Goal: Information Seeking & Learning: Learn about a topic

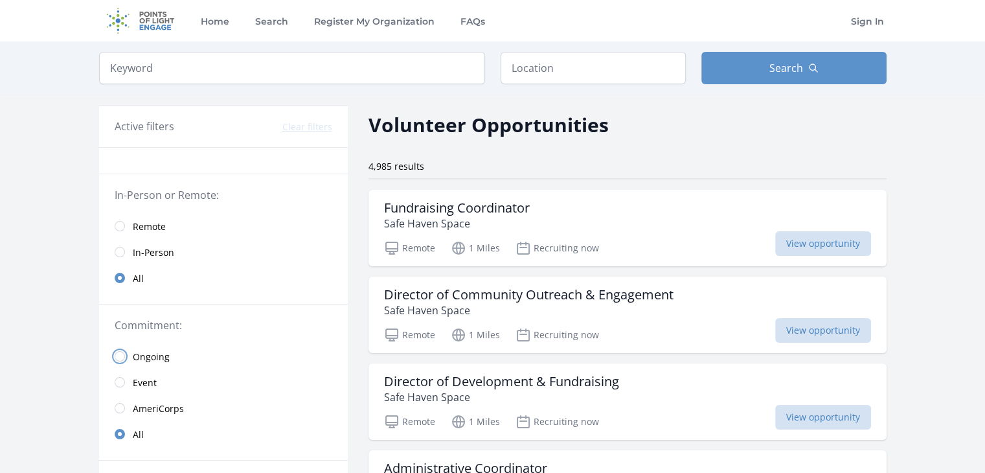
click at [120, 355] on input "radio" at bounding box center [120, 356] width 10 height 10
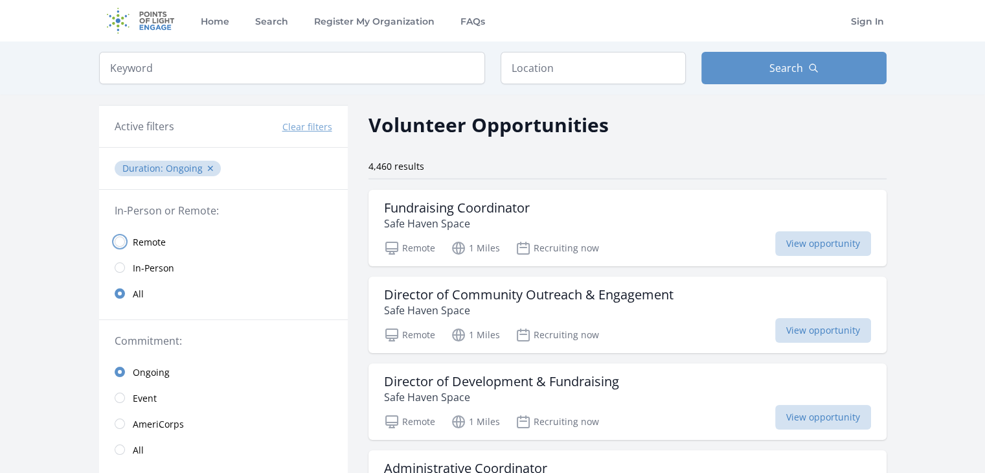
click at [119, 240] on input "radio" at bounding box center [120, 241] width 10 height 10
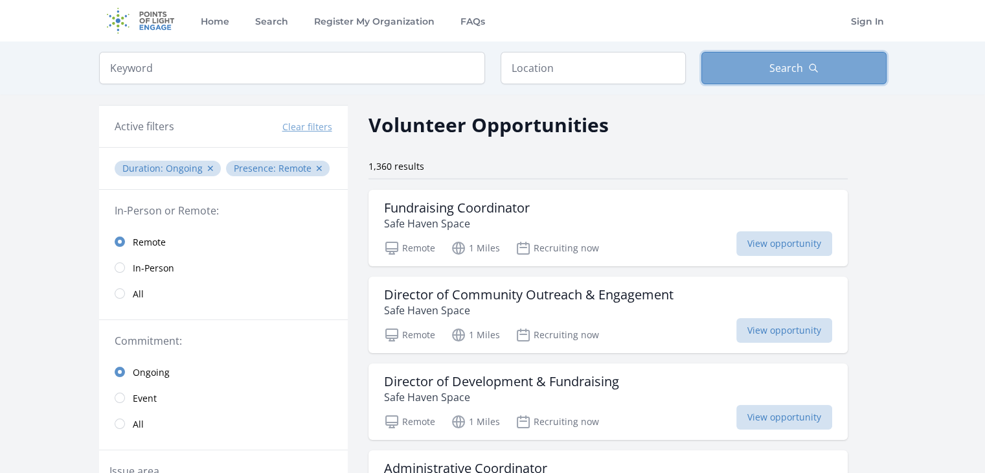
click at [788, 74] on span "Search" at bounding box center [786, 68] width 34 height 16
click at [554, 76] on input "text" at bounding box center [592, 68] width 185 height 32
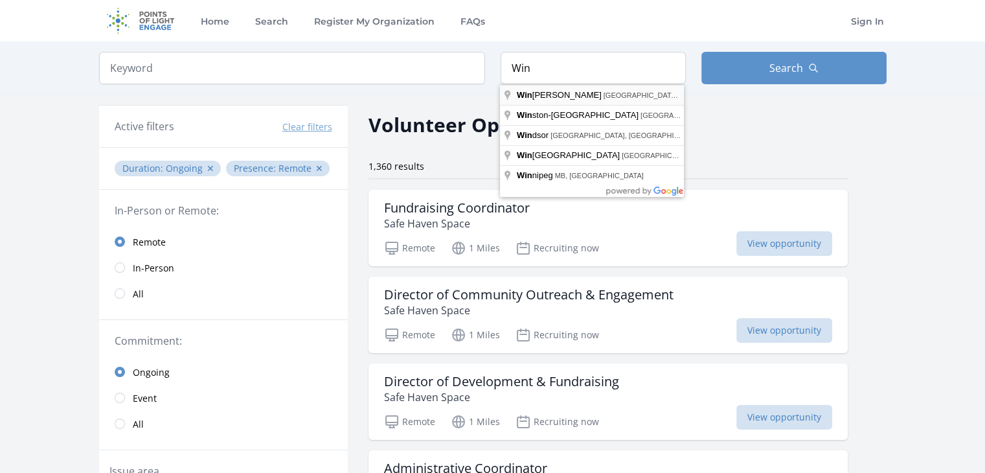
type input "Winchester, VA, USA"
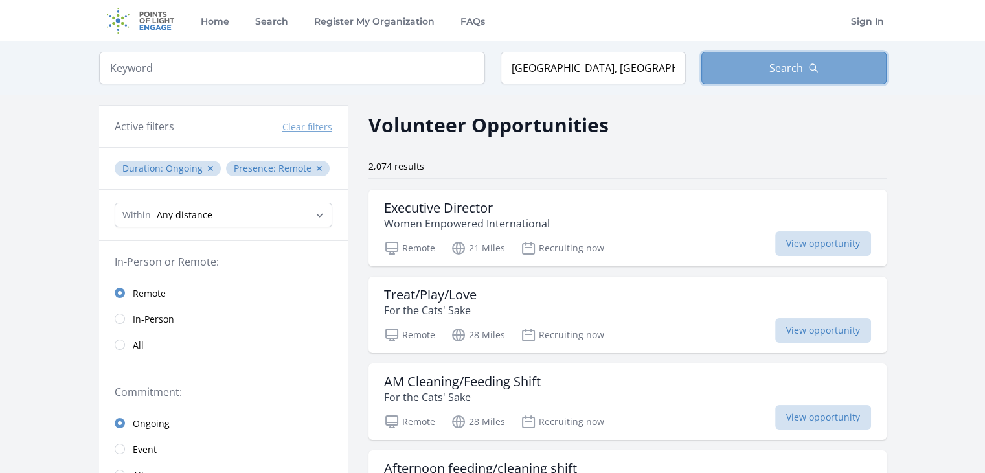
click at [774, 69] on span "Search" at bounding box center [786, 68] width 34 height 16
drag, startPoint x: 779, startPoint y: 73, endPoint x: 896, endPoint y: 71, distance: 117.2
click at [779, 73] on span "Search" at bounding box center [786, 68] width 34 height 16
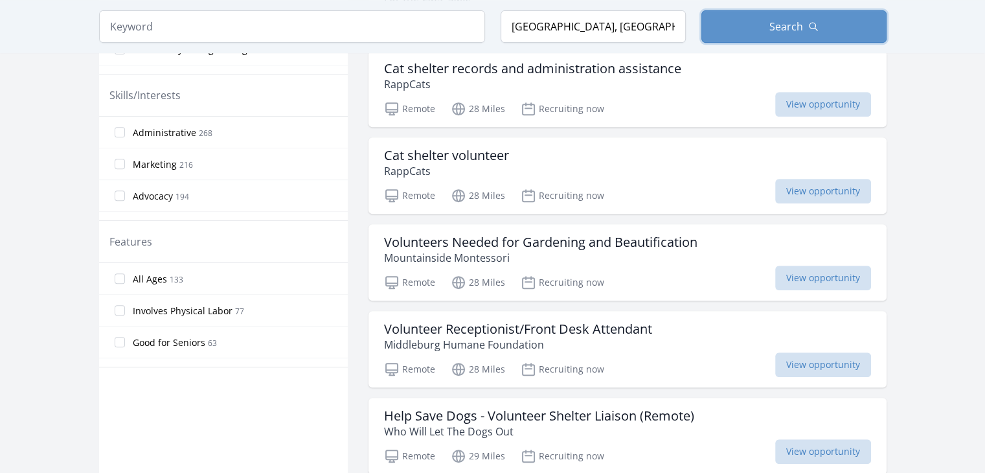
scroll to position [565, 0]
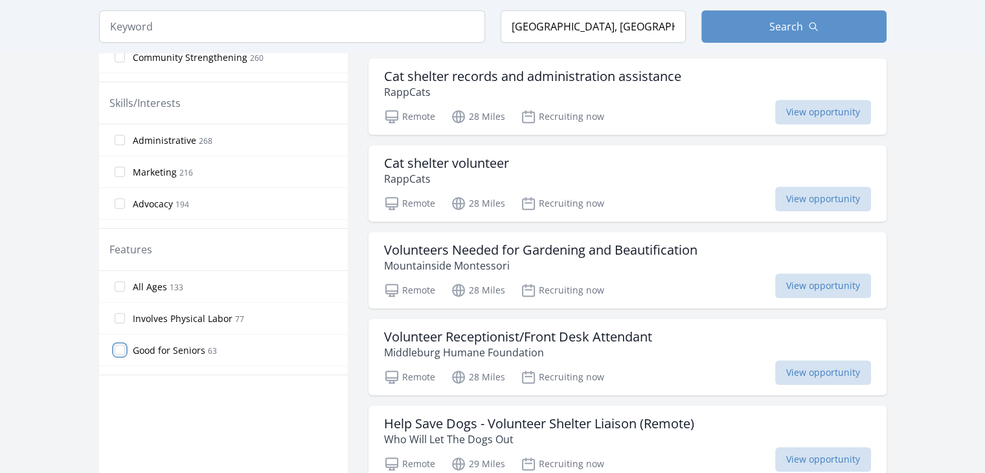
click at [118, 348] on input "Good for Seniors 63" at bounding box center [120, 349] width 10 height 10
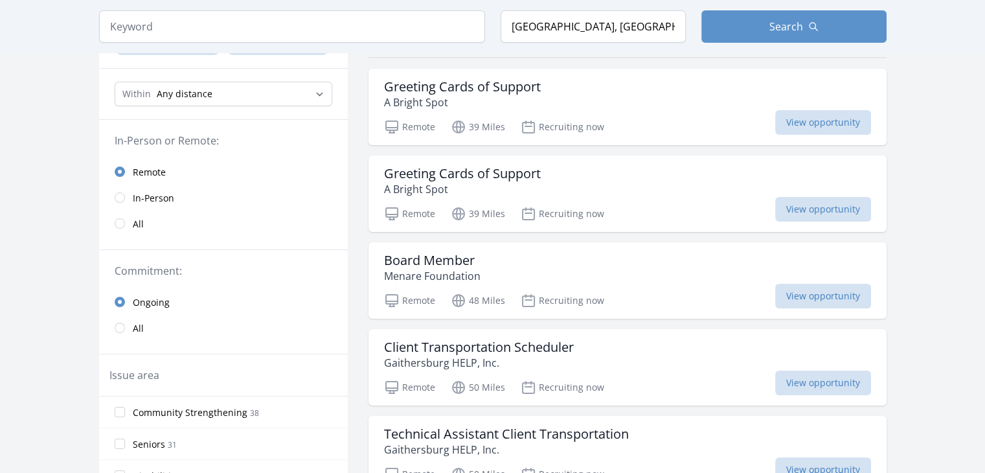
scroll to position [124, 0]
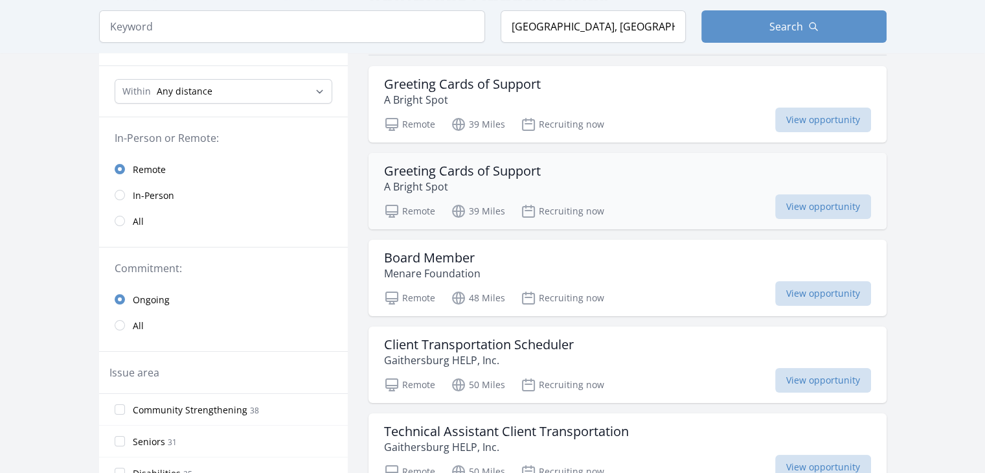
click at [472, 170] on h3 "Greeting Cards of Support" at bounding box center [462, 171] width 157 height 16
click at [322, 91] on select "Any distance , 5 Miles , 20 Miles , 50 Miles , 100 Miles" at bounding box center [224, 91] width 218 height 25
select select "8046"
click at [115, 79] on select "Any distance , 5 Miles , 20 Miles , 50 Miles , 100 Miles" at bounding box center [224, 91] width 218 height 25
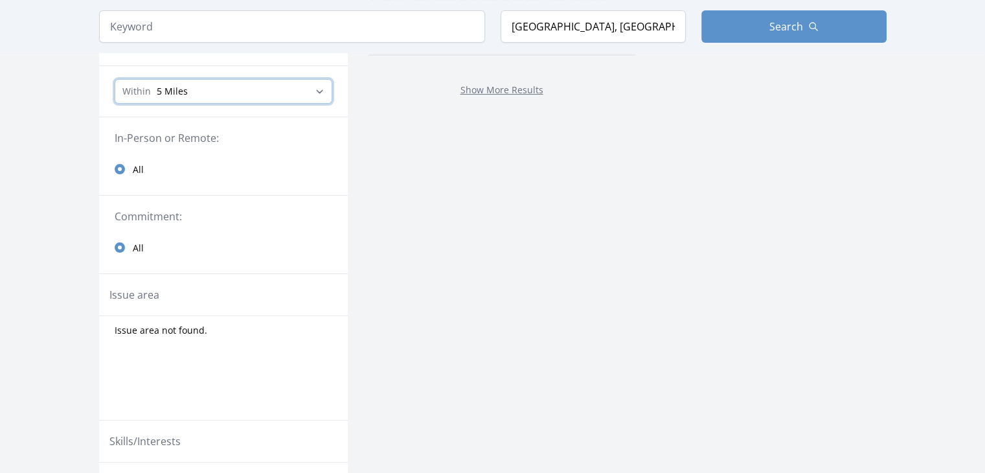
click at [321, 89] on select "Any distance , 5 Miles , 20 Miles , 50 Miles , 100 Miles" at bounding box center [224, 91] width 218 height 25
select select "32186"
click at [115, 79] on select "Any distance , 5 Miles , 20 Miles , 50 Miles , 100 Miles" at bounding box center [224, 91] width 218 height 25
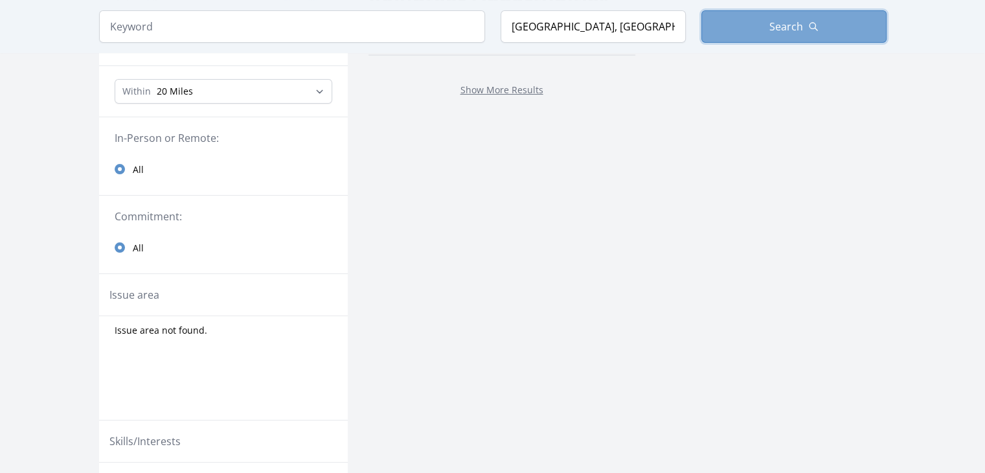
click at [759, 29] on button "Search" at bounding box center [793, 26] width 185 height 32
click at [761, 25] on button "Search" at bounding box center [793, 26] width 185 height 32
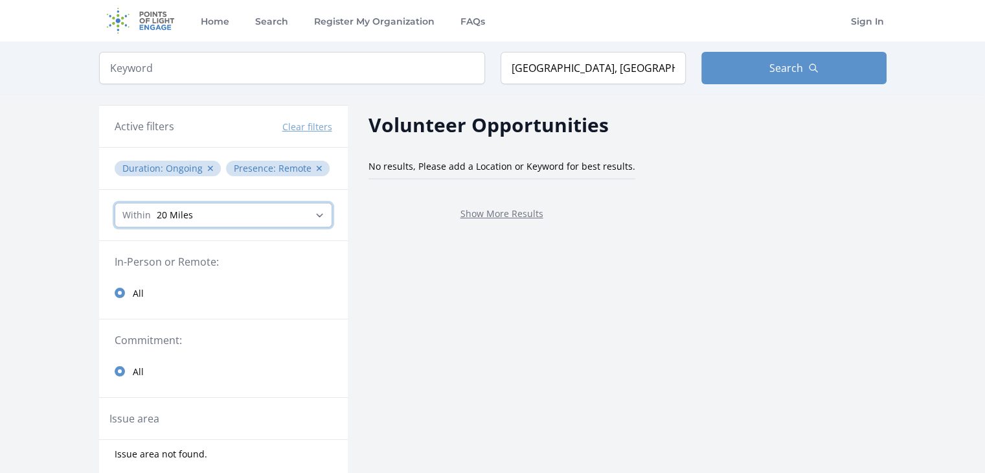
click at [322, 210] on select "Any distance , 5 Miles , 20 Miles , 50 Miles , 100 Miles" at bounding box center [224, 215] width 218 height 25
select select "80467"
click at [115, 203] on select "Any distance , 5 Miles , 20 Miles , 50 Miles , 100 Miles" at bounding box center [224, 215] width 218 height 25
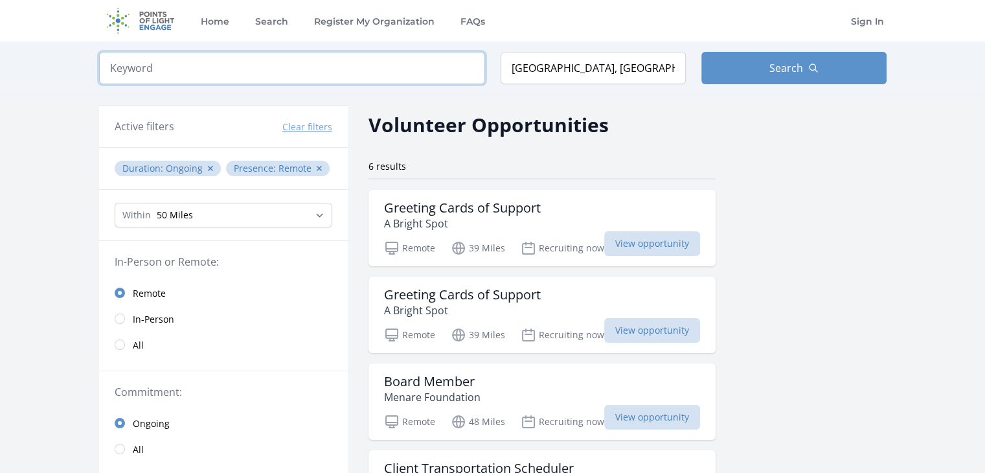
click at [175, 65] on input "search" at bounding box center [292, 68] width 386 height 32
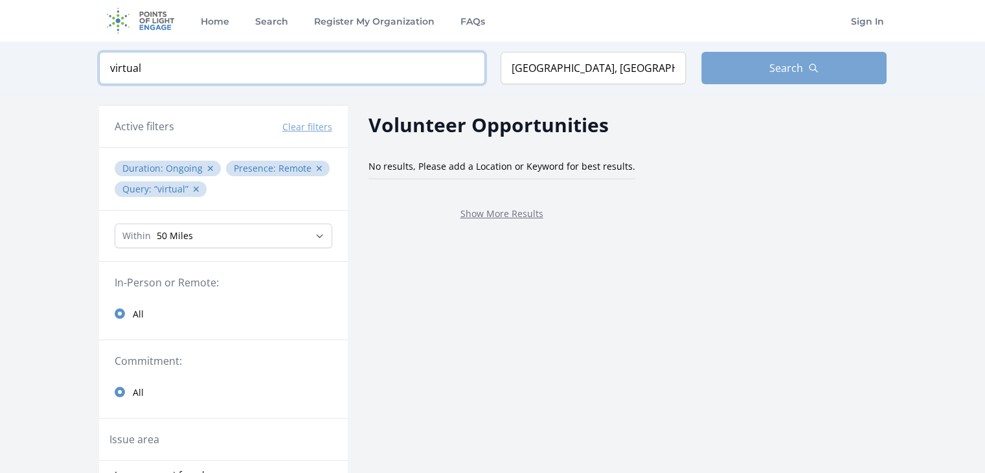
type input "virtual"
click at [767, 78] on button "Search" at bounding box center [793, 68] width 185 height 32
click at [609, 65] on input "Winchester, VA, USA" at bounding box center [592, 68] width 185 height 32
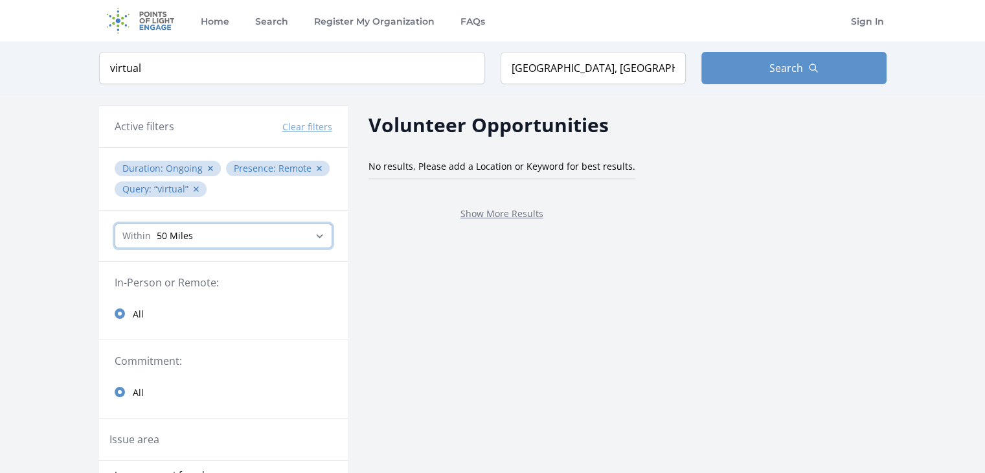
click at [322, 238] on select "Any distance , 5 Miles , 20 Miles , 50 Miles , 100 Miles" at bounding box center [224, 235] width 218 height 25
select select "32186"
click at [115, 223] on select "Any distance , 5 Miles , 20 Miles , 50 Miles , 100 Miles" at bounding box center [224, 235] width 218 height 25
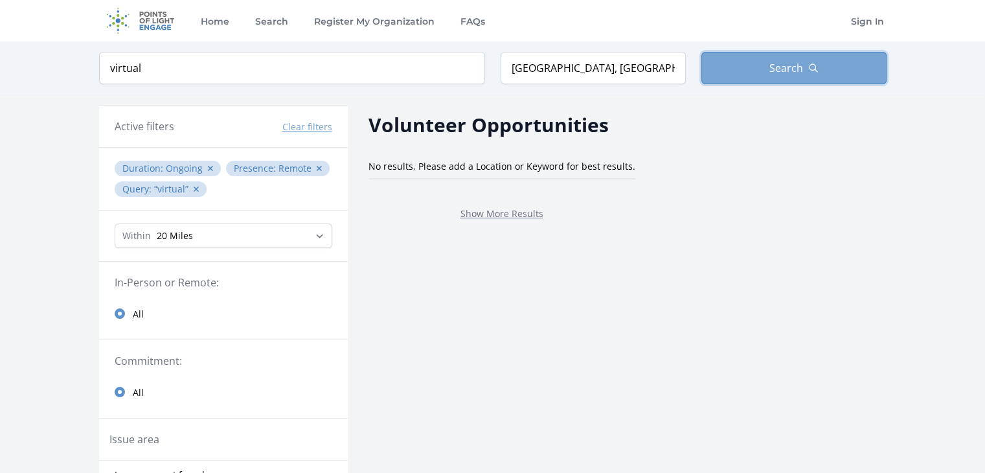
click at [728, 69] on button "Search" at bounding box center [793, 68] width 185 height 32
